Goal: Navigation & Orientation: Find specific page/section

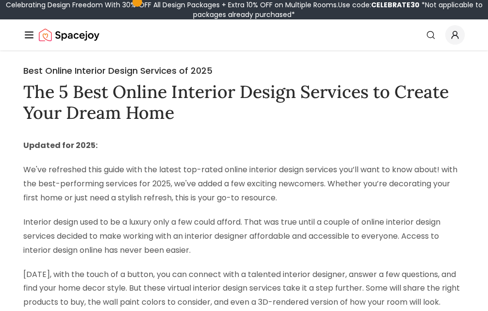
click at [32, 41] on div "Spacejoy" at bounding box center [61, 34] width 76 height 19
click at [26, 33] on icon "Global" at bounding box center [29, 35] width 12 height 12
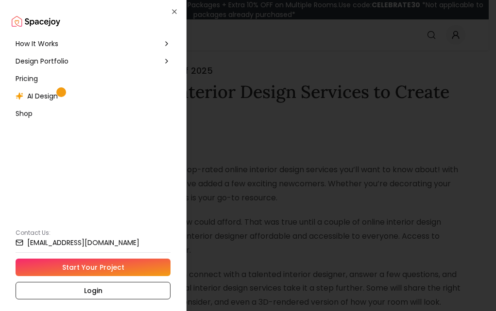
drag, startPoint x: 87, startPoint y: 21, endPoint x: 23, endPoint y: 23, distance: 64.1
click at [23, 23] on h2 at bounding box center [93, 21] width 163 height 19
drag, startPoint x: 24, startPoint y: 22, endPoint x: 455, endPoint y: 2, distance: 431.0
click at [234, 55] on div at bounding box center [248, 155] width 496 height 311
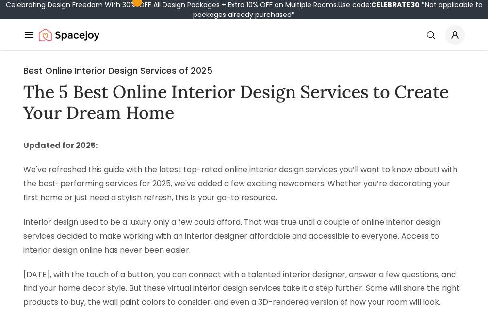
click at [34, 29] on icon "Global" at bounding box center [29, 35] width 12 height 12
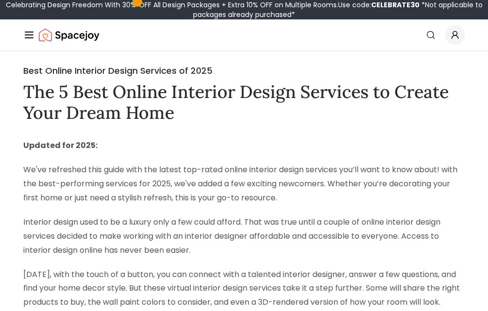
click at [29, 35] on icon "Global" at bounding box center [29, 35] width 12 height 12
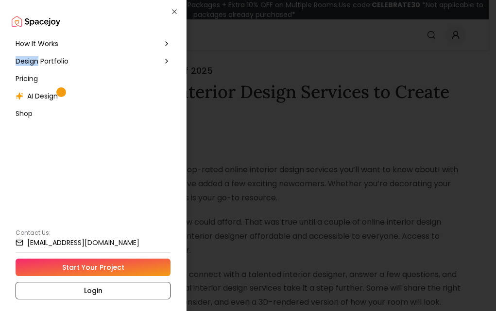
click at [38, 57] on div "Design Portfolio" at bounding box center [93, 60] width 163 height 17
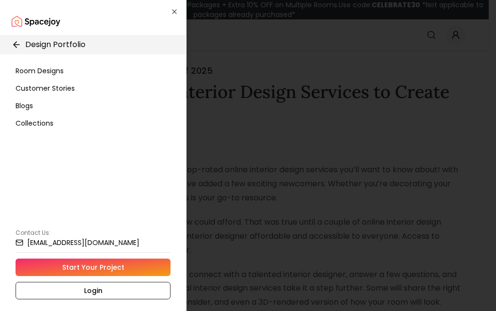
click at [14, 41] on icon at bounding box center [17, 45] width 10 height 10
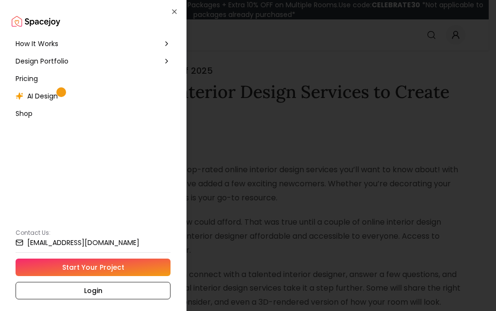
drag, startPoint x: 259, startPoint y: 99, endPoint x: 261, endPoint y: 94, distance: 5.5
click at [259, 99] on div at bounding box center [248, 155] width 496 height 311
